Goal: Transaction & Acquisition: Subscribe to service/newsletter

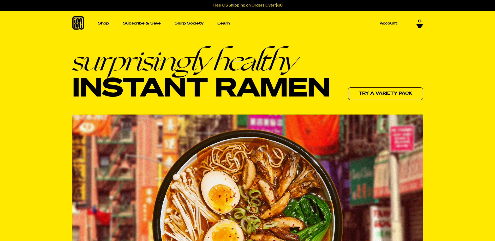
click at [149, 25] on p "Subscribe & Save" at bounding box center [142, 23] width 38 height 4
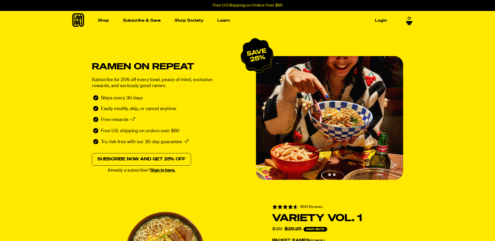
click at [173, 160] on link "Subscribe now and get 25% off" at bounding box center [141, 159] width 99 height 13
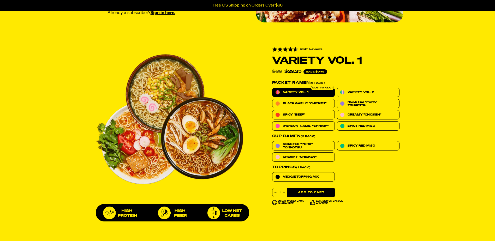
scroll to position [167, 0]
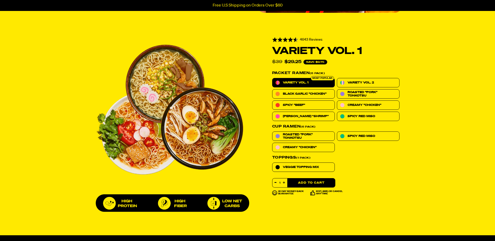
click at [283, 85] on label "Variety Vol. 1" at bounding box center [303, 82] width 63 height 9
click at [272, 78] on input "Variety Vol. 1" at bounding box center [272, 78] width 0 height 0
click at [284, 183] on icon "button" at bounding box center [284, 183] width 2 height 2
type input "3"
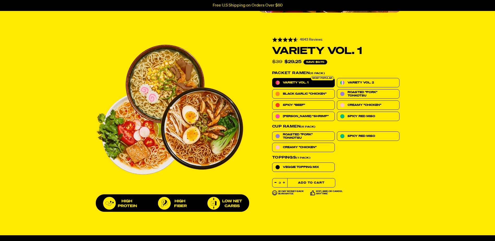
click at [314, 184] on button "Add to Cart" at bounding box center [311, 182] width 48 height 9
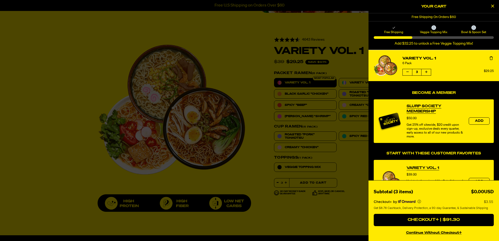
select select "Every 30 Days"
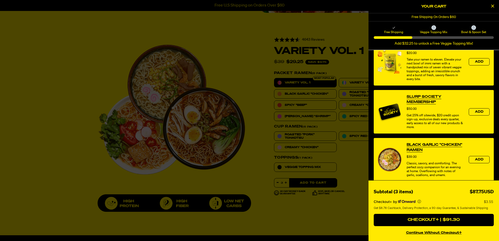
scroll to position [193, 0]
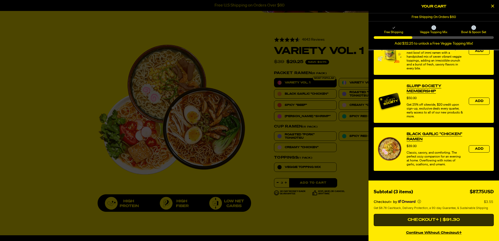
click at [431, 220] on button "Checkout+ | $91.30" at bounding box center [434, 220] width 120 height 13
